Goal: Transaction & Acquisition: Purchase product/service

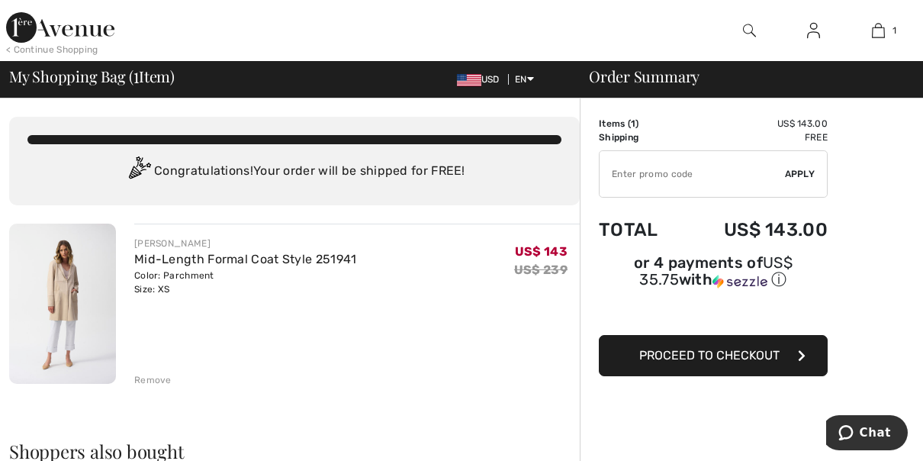
click at [642, 343] on button "Proceed to Checkout" at bounding box center [713, 355] width 229 height 41
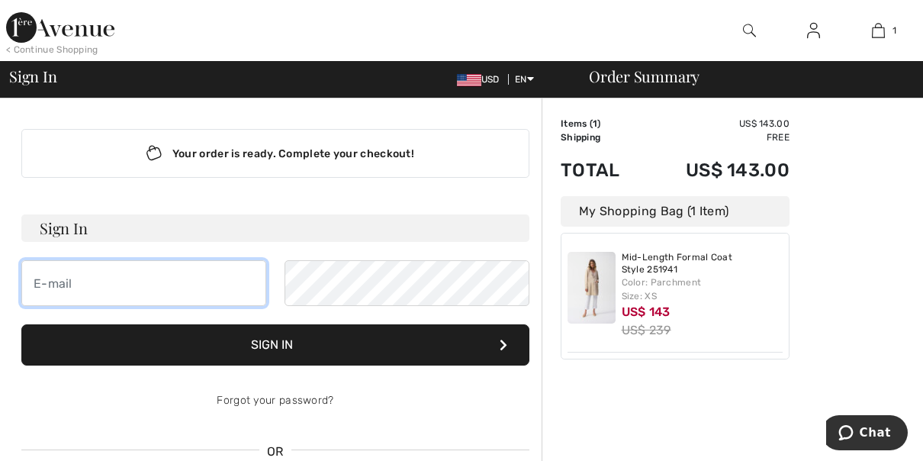
click at [152, 273] on input "email" at bounding box center [143, 283] width 245 height 46
type input "BVJones@aol.com"
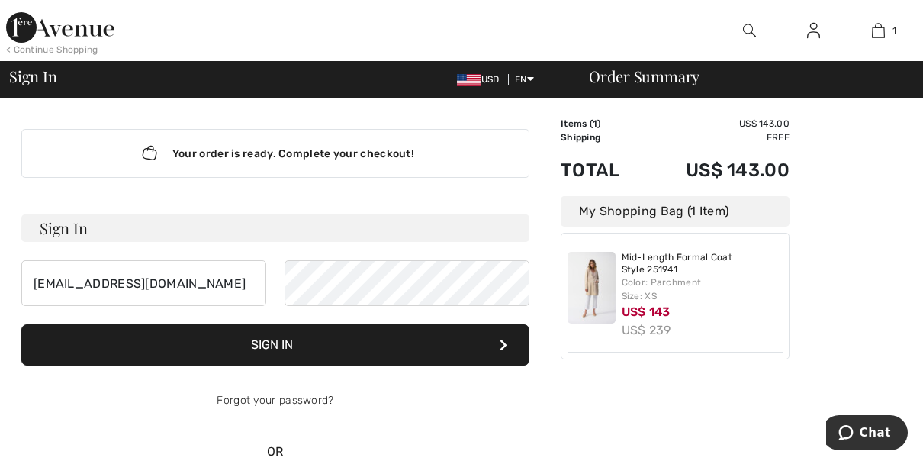
click at [307, 339] on button "Sign In" at bounding box center [275, 344] width 508 height 41
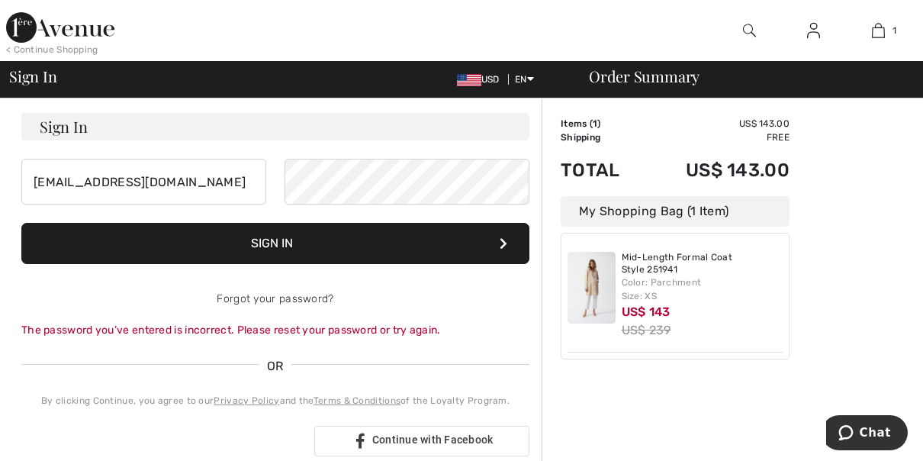
click at [282, 246] on button "Sign In" at bounding box center [275, 243] width 508 height 41
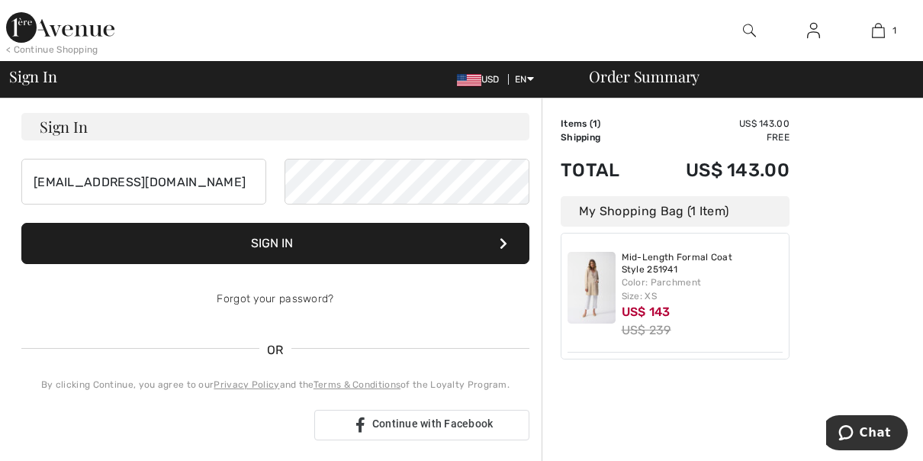
click at [277, 238] on button "Sign In" at bounding box center [275, 243] width 508 height 41
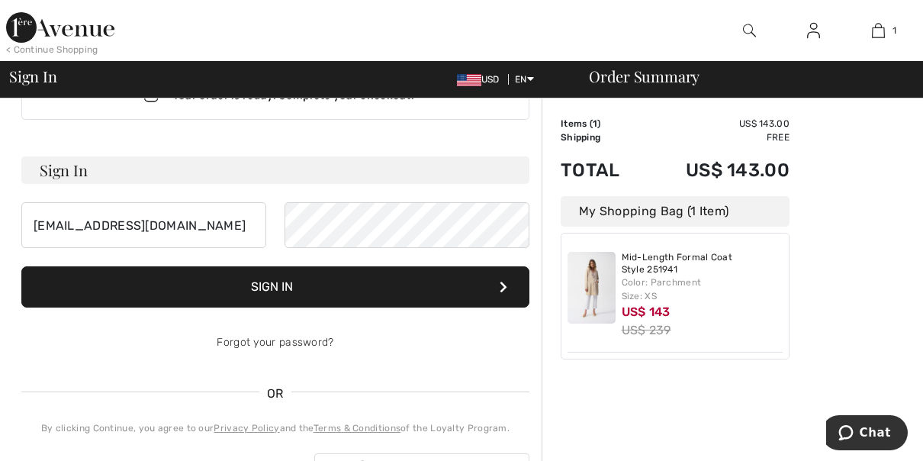
scroll to position [0, 0]
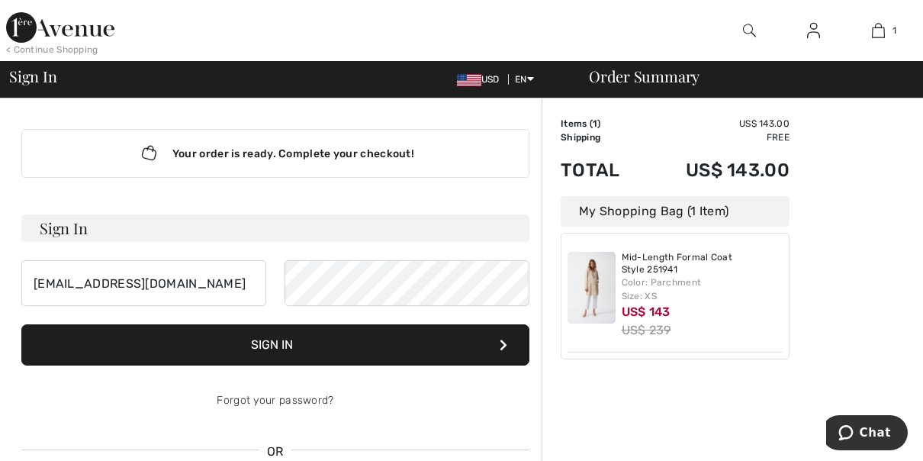
click at [271, 340] on button "Sign In" at bounding box center [275, 344] width 508 height 41
click at [504, 339] on icon at bounding box center [504, 345] width 8 height 12
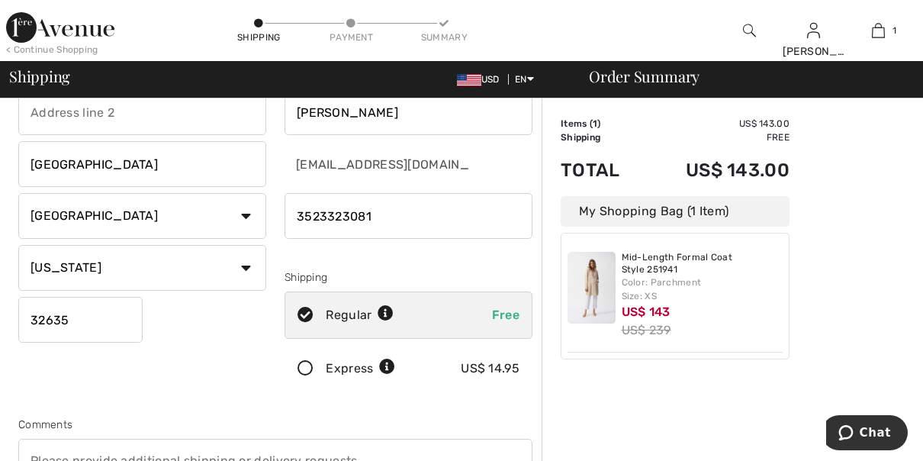
click at [401, 220] on input "phone" at bounding box center [409, 216] width 248 height 46
type input "3522198881"
click at [182, 420] on div "Comments" at bounding box center [275, 425] width 514 height 16
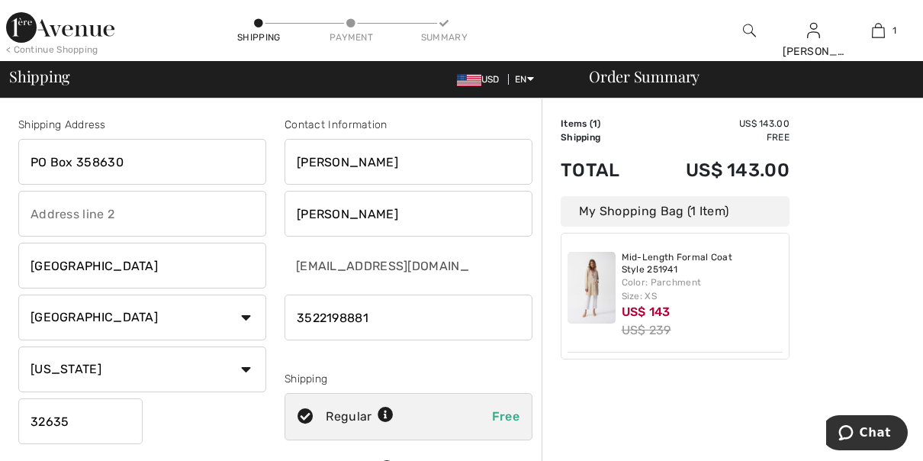
click at [191, 159] on input "PO Box 358630" at bounding box center [142, 162] width 248 height 46
type input "P"
type input "Post Office Box 358630"
type input "13522198881"
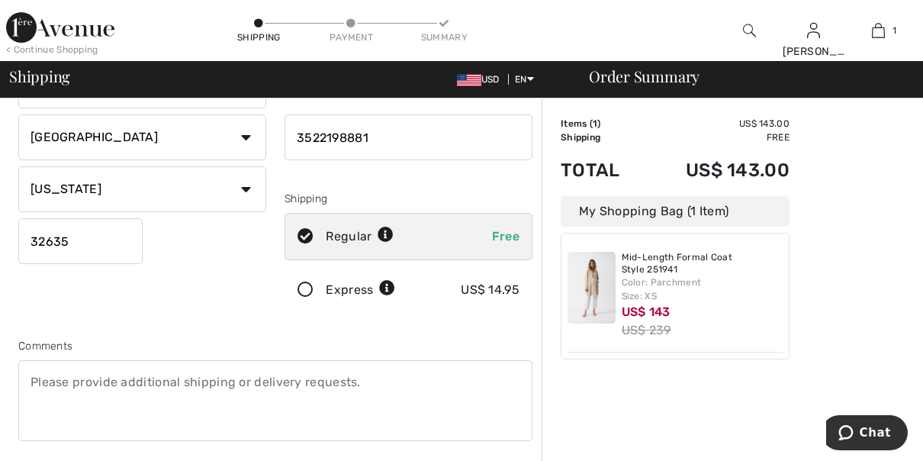
scroll to position [203, 0]
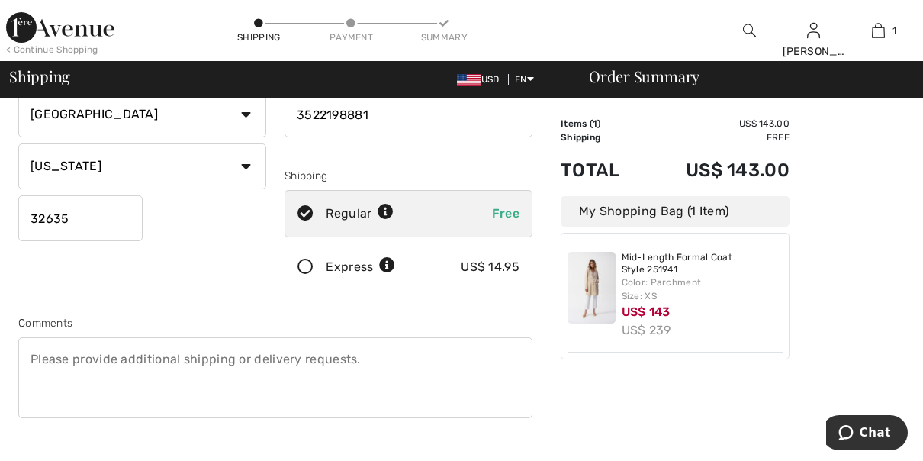
click at [108, 223] on input "32635" at bounding box center [80, 218] width 124 height 46
type input "32635"
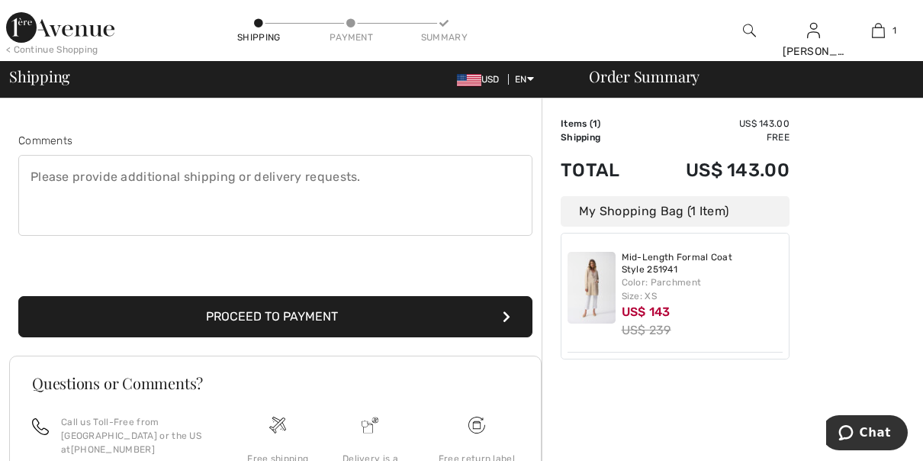
scroll to position [407, 0]
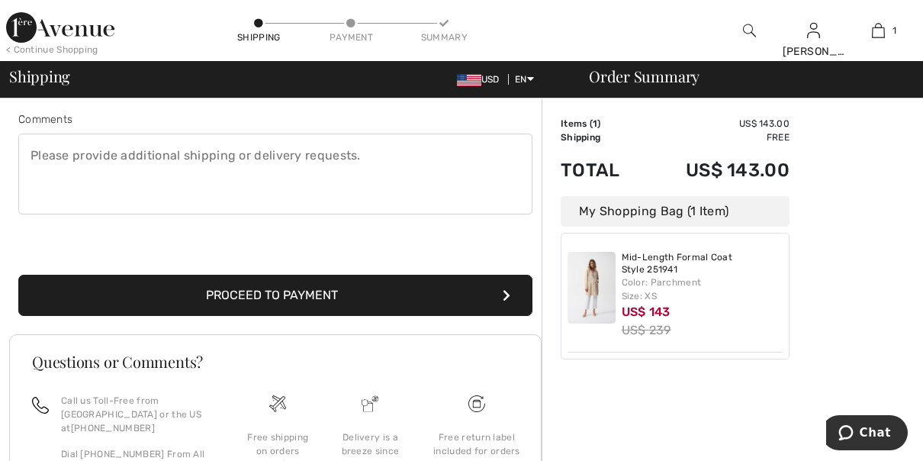
click at [283, 294] on button "Proceed to Payment" at bounding box center [275, 295] width 514 height 41
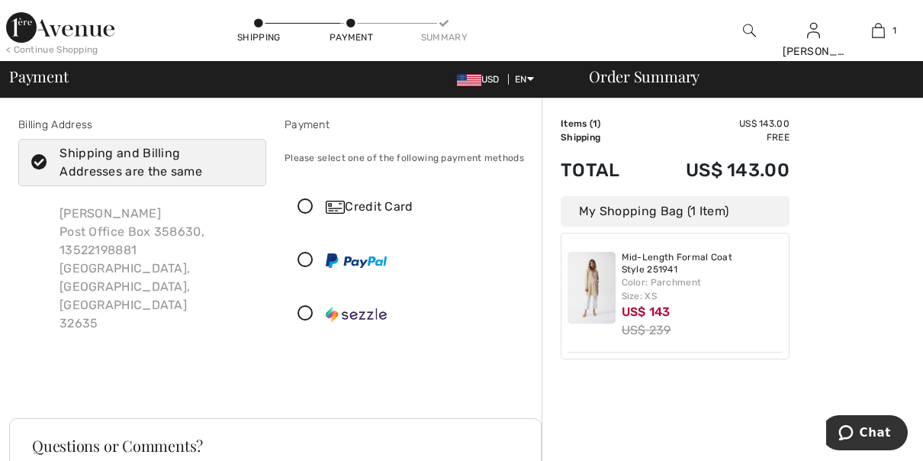
click at [303, 204] on icon at bounding box center [305, 207] width 40 height 16
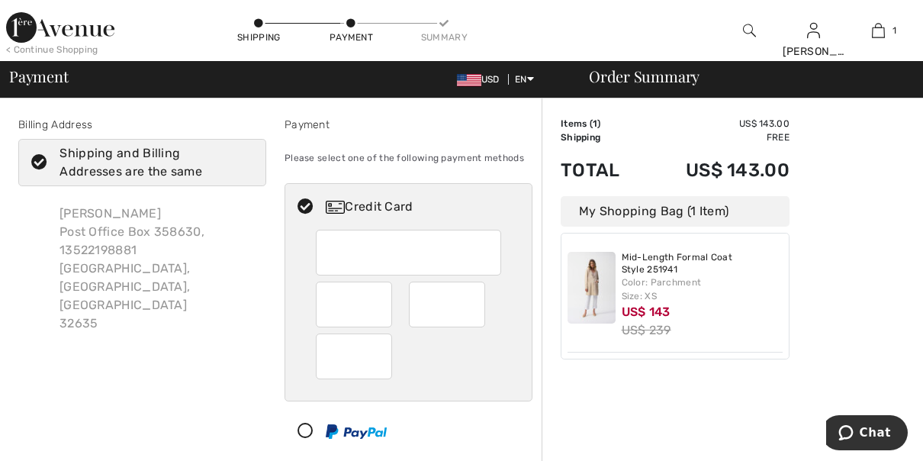
click at [391, 256] on div at bounding box center [408, 253] width 185 height 46
click at [342, 252] on div at bounding box center [408, 253] width 185 height 46
click at [345, 202] on div "Credit Card" at bounding box center [424, 207] width 196 height 18
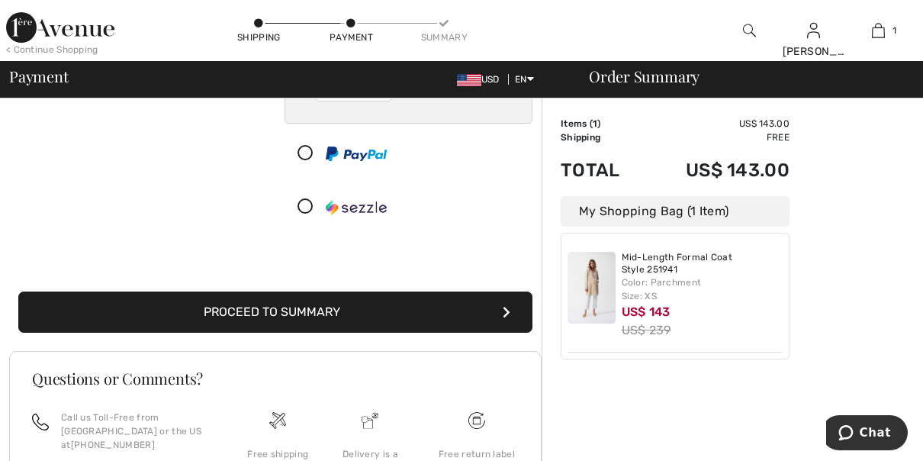
scroll to position [305, 0]
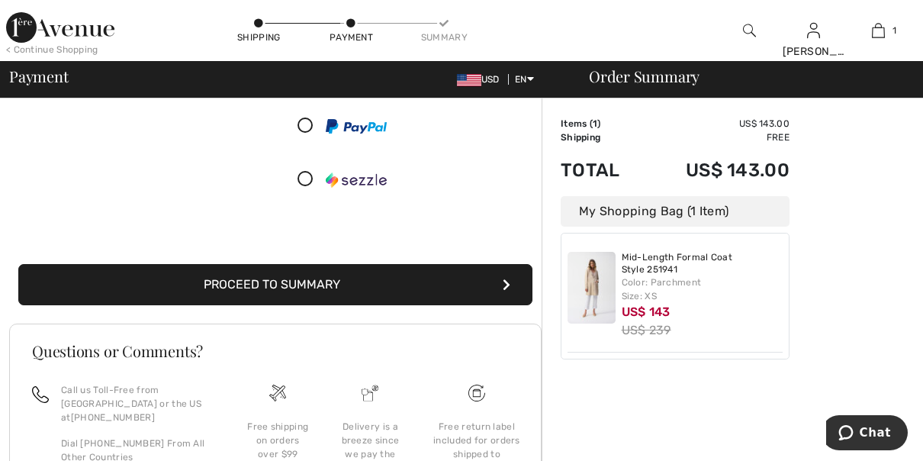
click at [330, 282] on button "Proceed to Summary" at bounding box center [275, 284] width 514 height 41
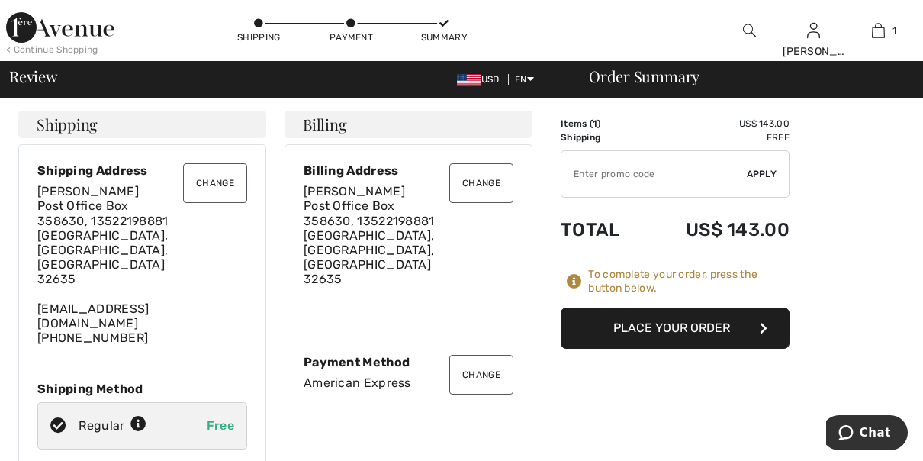
click at [210, 176] on button "Change" at bounding box center [215, 183] width 64 height 40
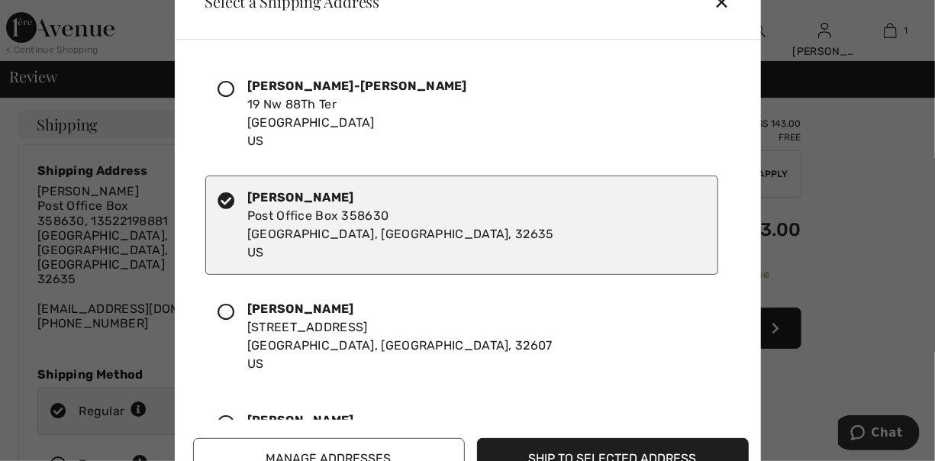
click at [229, 87] on icon at bounding box center [226, 89] width 17 height 17
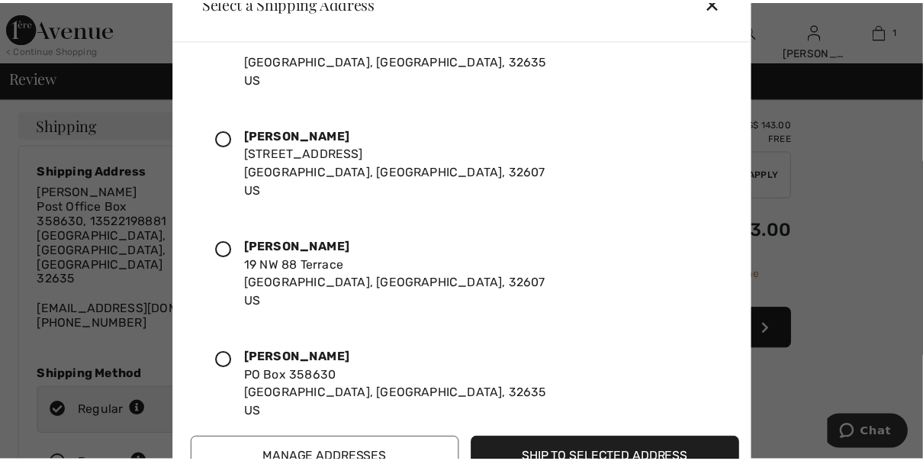
scroll to position [198, 0]
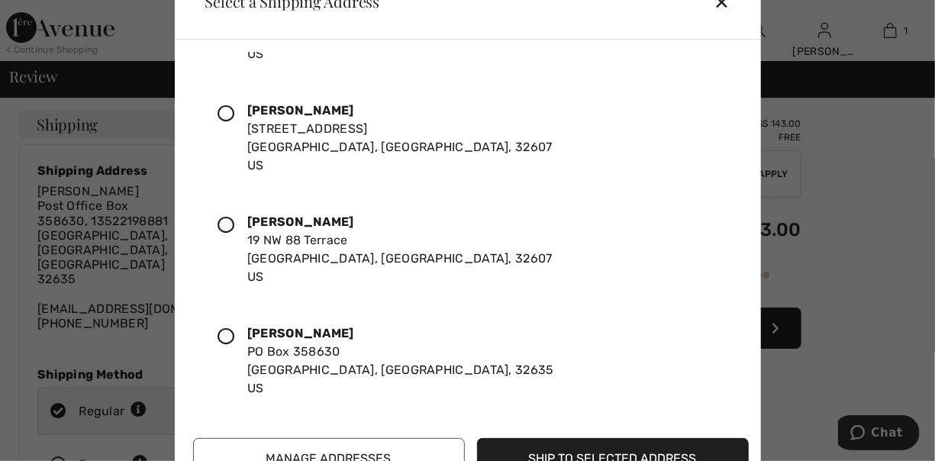
click at [552, 452] on button "Ship to Selected Address" at bounding box center [613, 458] width 272 height 41
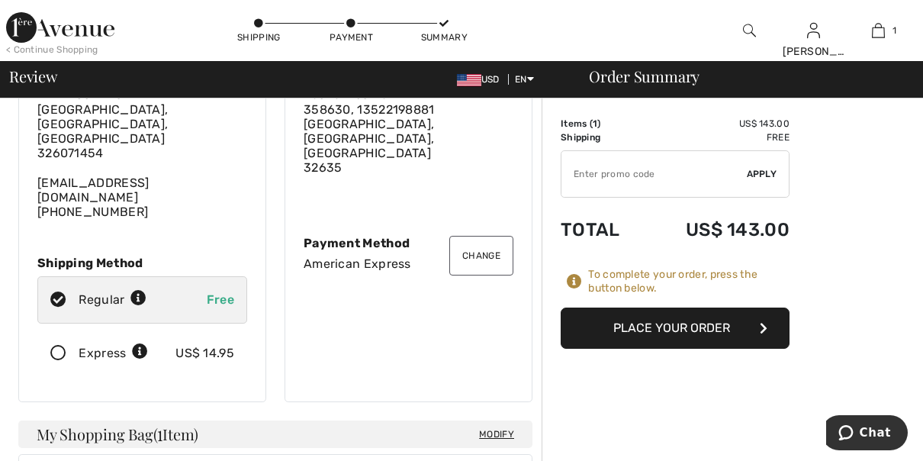
scroll to position [0, 0]
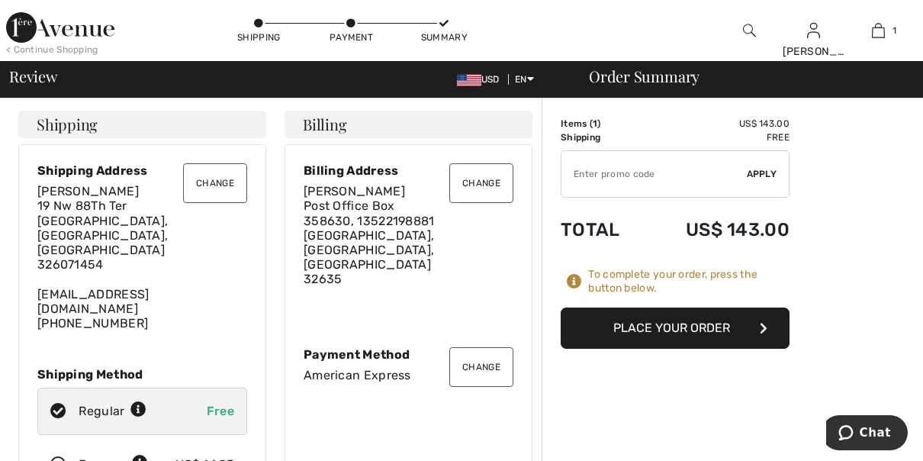
click at [615, 319] on button "Place Your Order" at bounding box center [675, 327] width 229 height 41
